Goal: Task Accomplishment & Management: Use online tool/utility

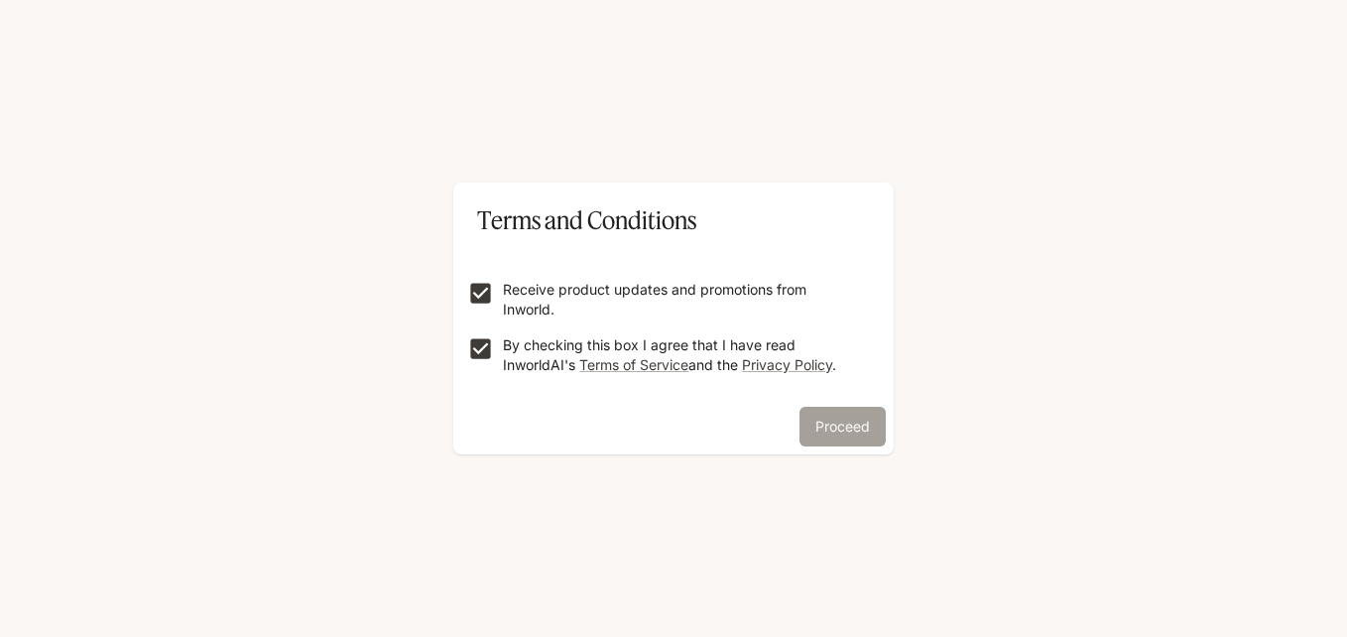
click at [825, 419] on button "Proceed" at bounding box center [842, 427] width 86 height 40
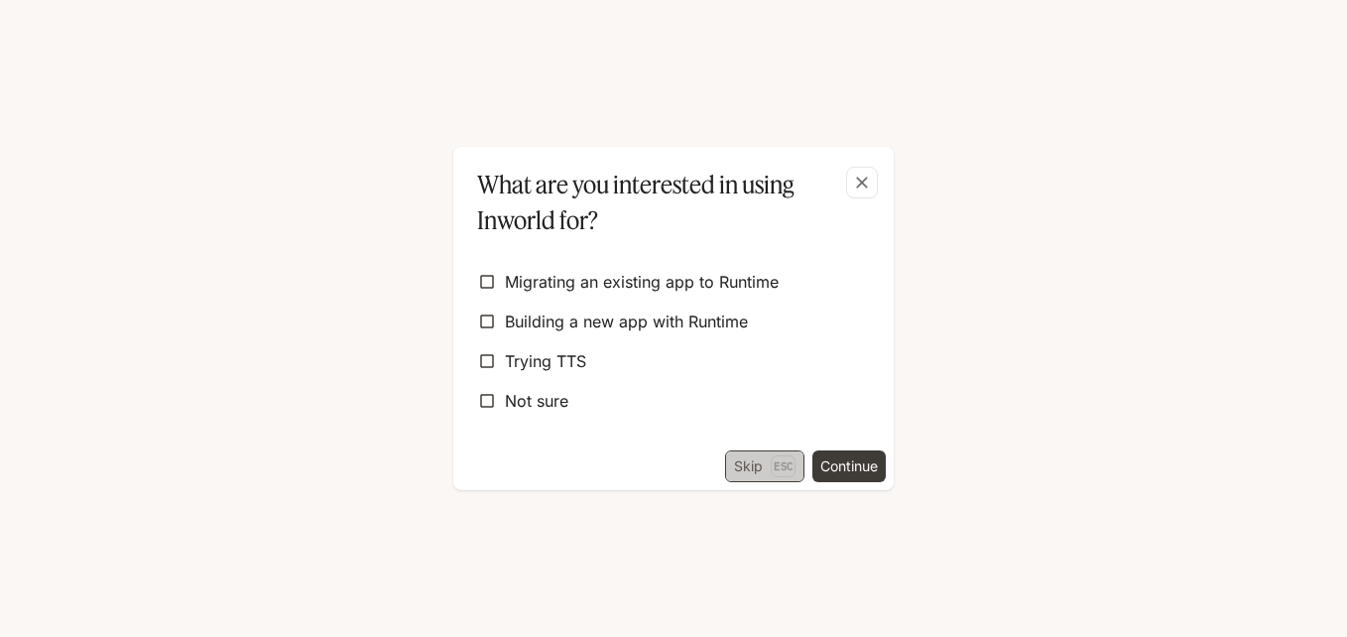
click at [741, 462] on button "Skip Esc" at bounding box center [764, 466] width 79 height 32
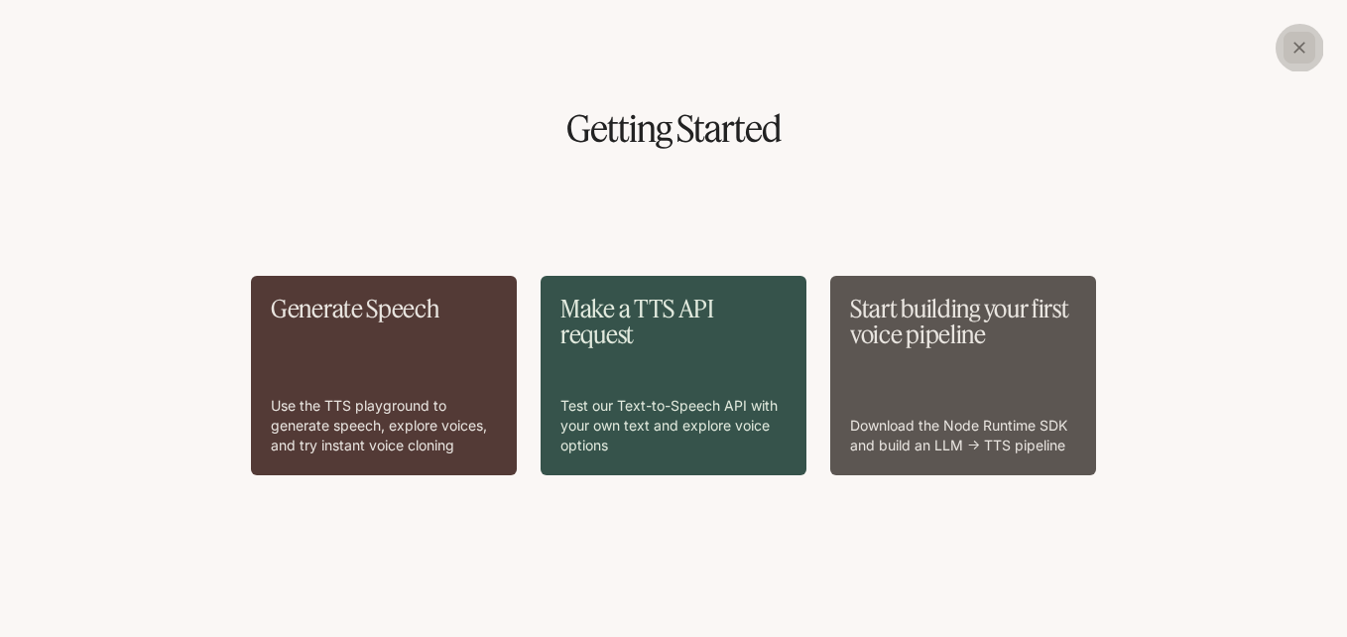
click at [1306, 51] on icon "button" at bounding box center [1299, 48] width 20 height 20
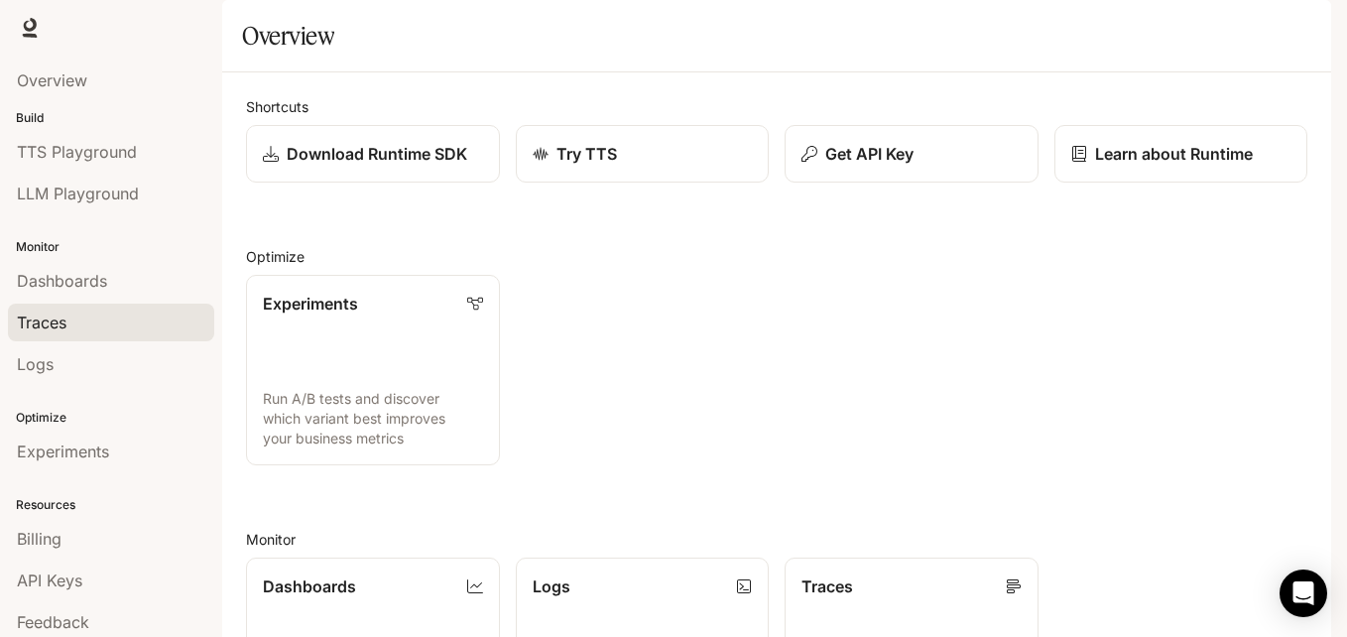
scroll to position [51, 0]
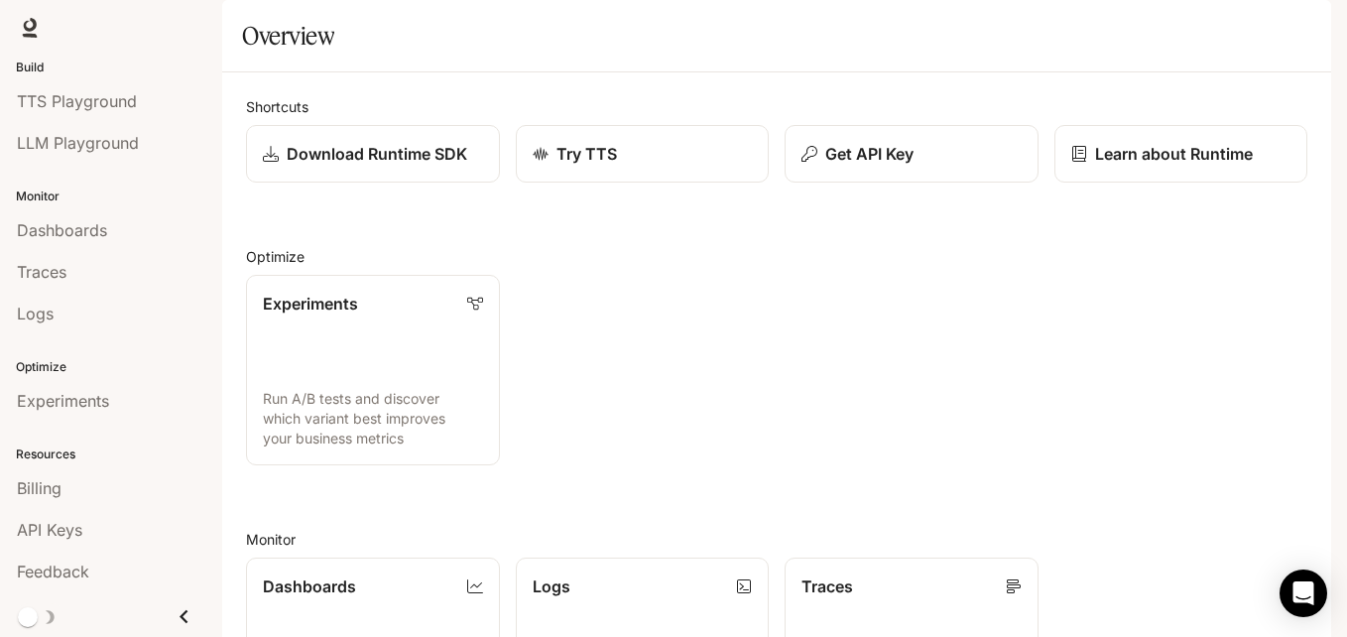
click at [171, 624] on icon "Close drawer" at bounding box center [184, 616] width 27 height 27
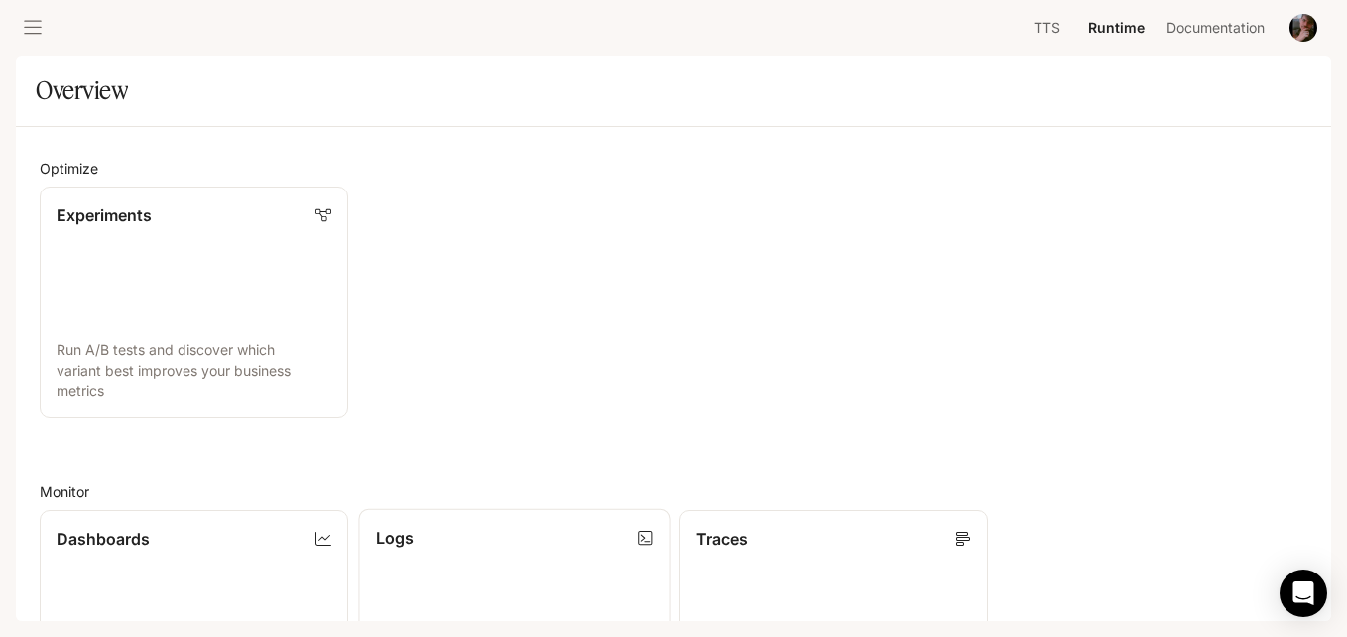
scroll to position [0, 0]
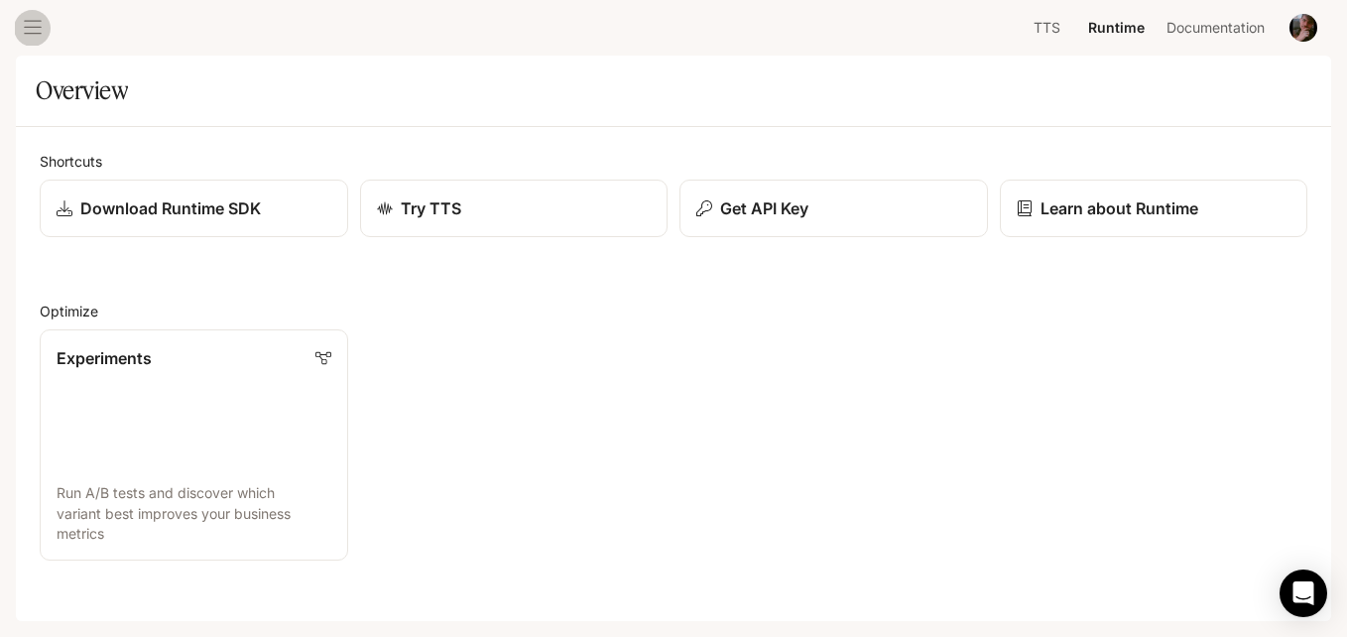
click at [36, 26] on icon "open drawer" at bounding box center [33, 28] width 20 height 20
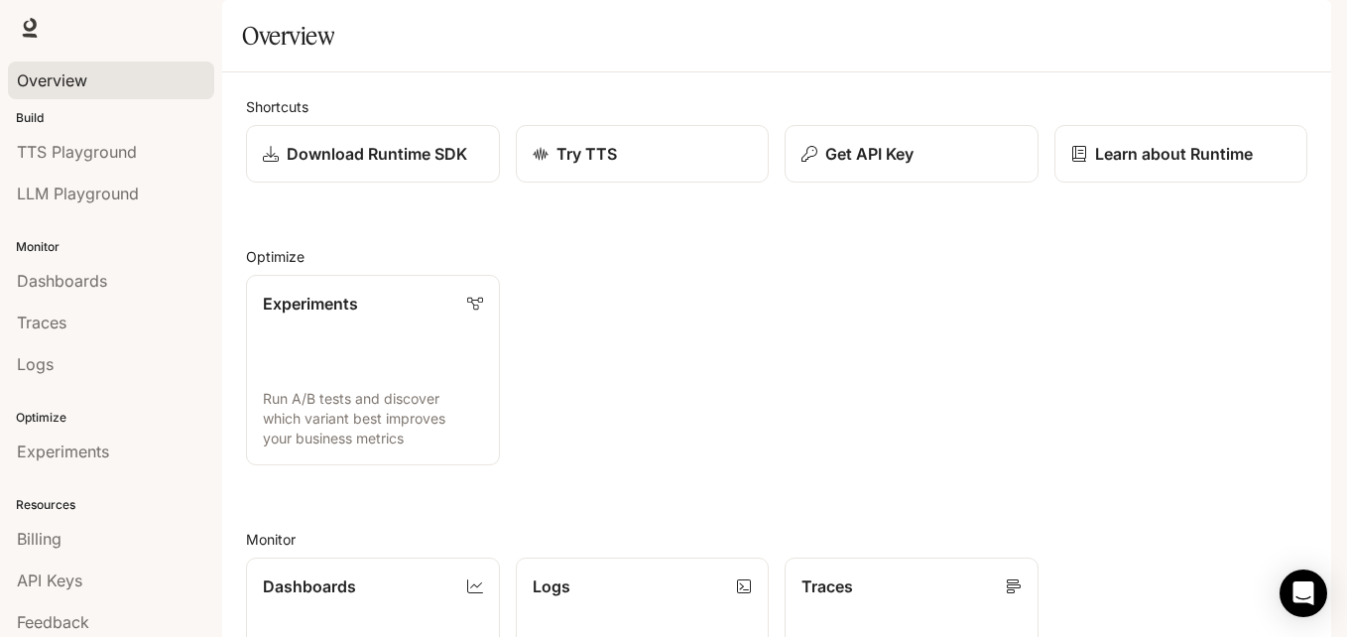
click at [109, 82] on div "Overview" at bounding box center [111, 80] width 188 height 24
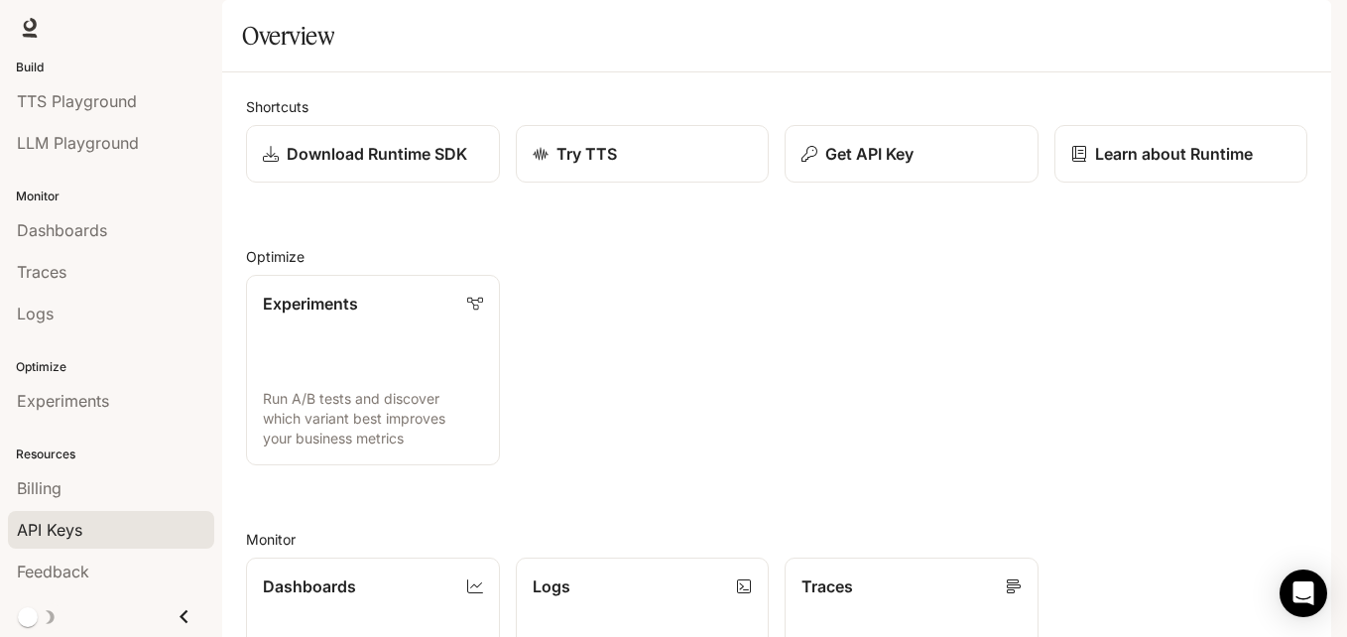
click at [132, 516] on link "API Keys" at bounding box center [111, 530] width 206 height 38
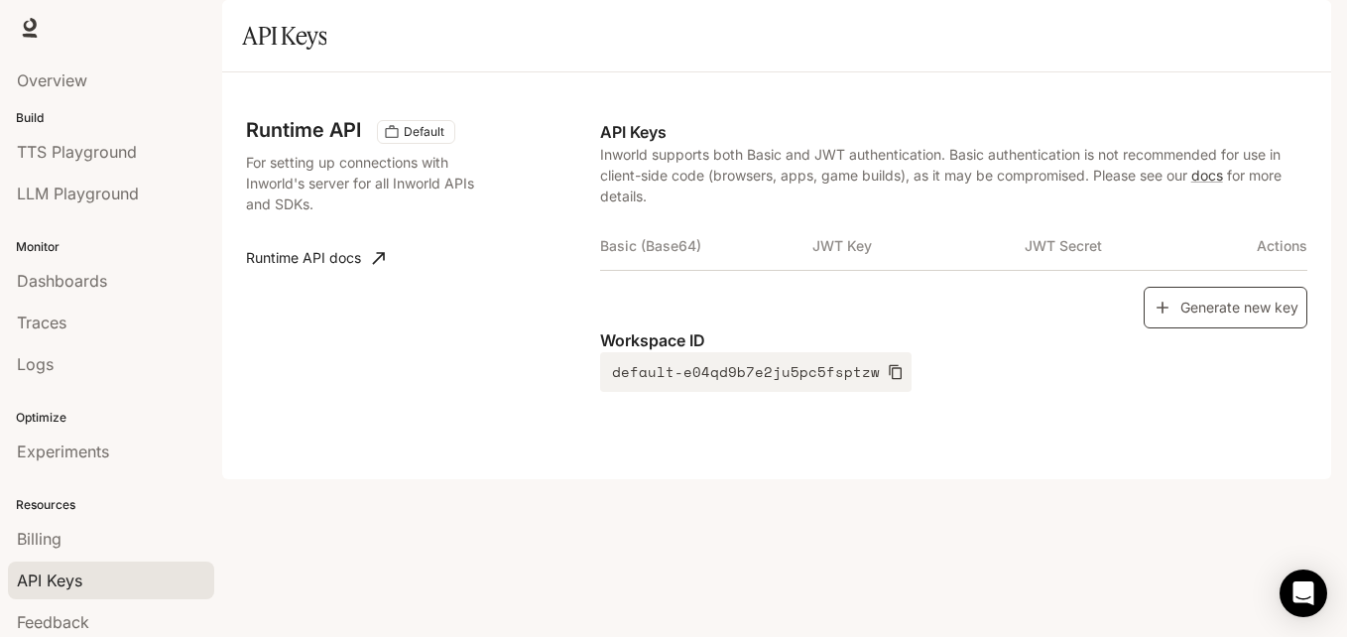
click at [1254, 329] on button "Generate new key" at bounding box center [1226, 308] width 164 height 43
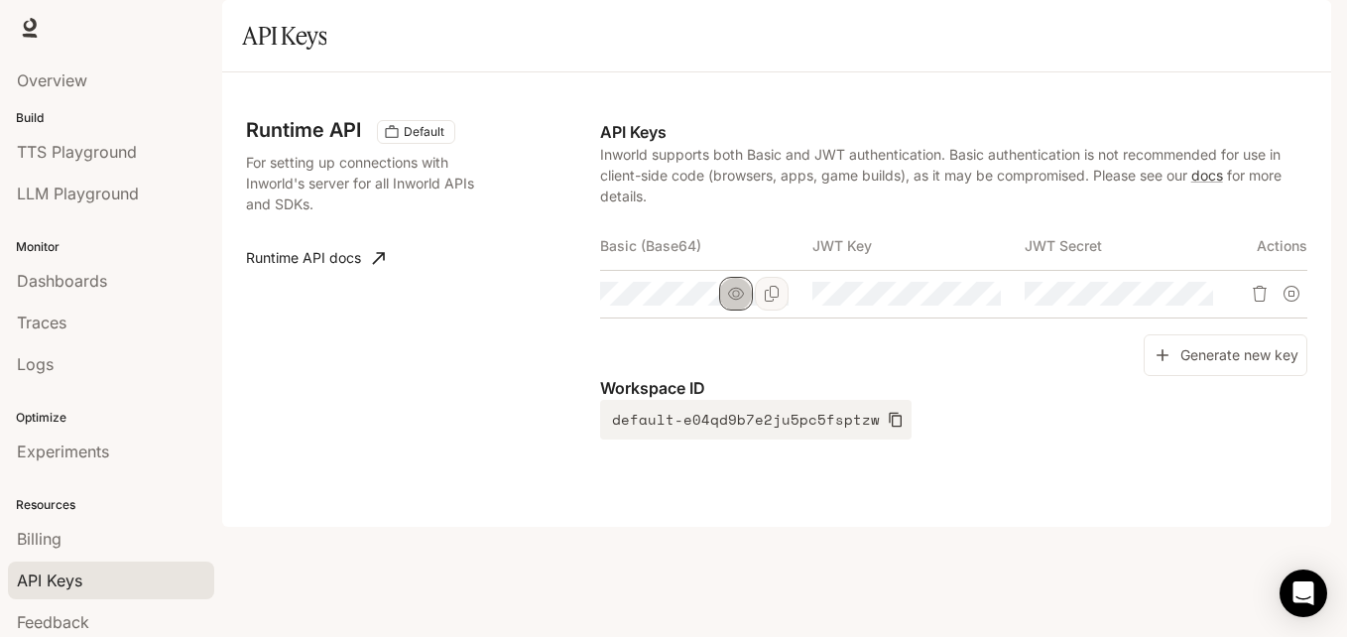
click at [726, 310] on button "button" at bounding box center [736, 294] width 34 height 34
click at [951, 302] on icon "button" at bounding box center [948, 294] width 16 height 16
click at [1158, 302] on icon "button" at bounding box center [1160, 294] width 16 height 16
click at [375, 268] on icon at bounding box center [379, 258] width 20 height 20
